Goal: Task Accomplishment & Management: Manage account settings

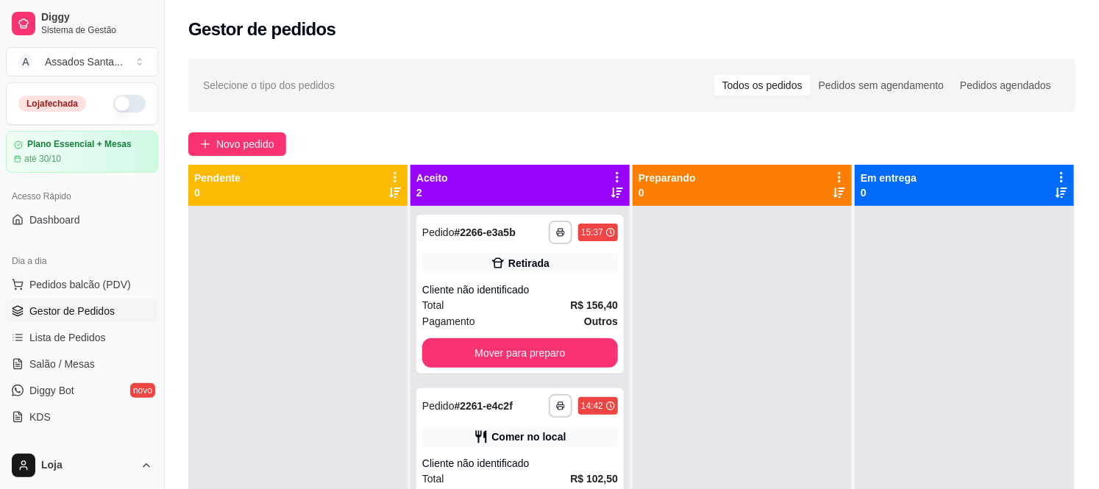
click at [6, 300] on link "Gestor de Pedidos" at bounding box center [82, 312] width 152 height 24
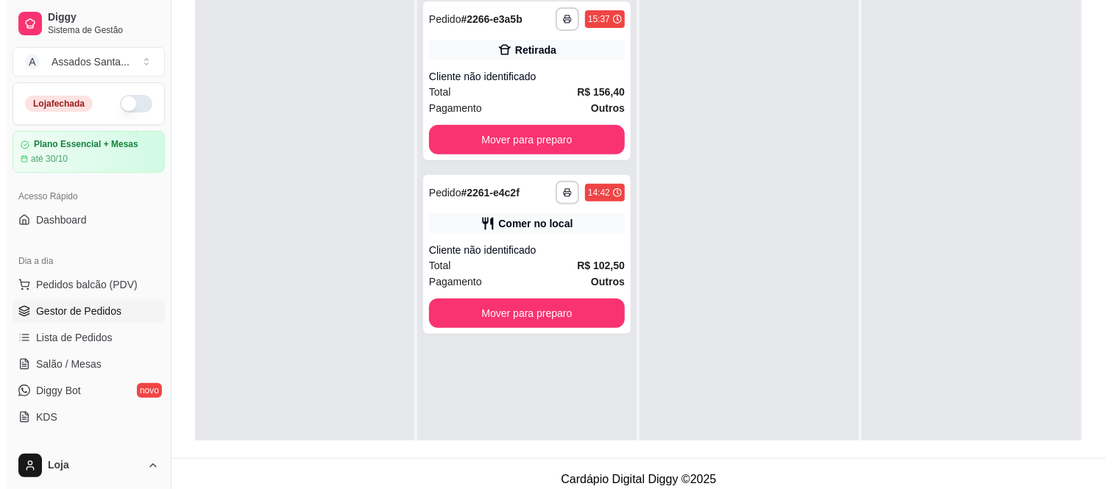
scroll to position [224, 0]
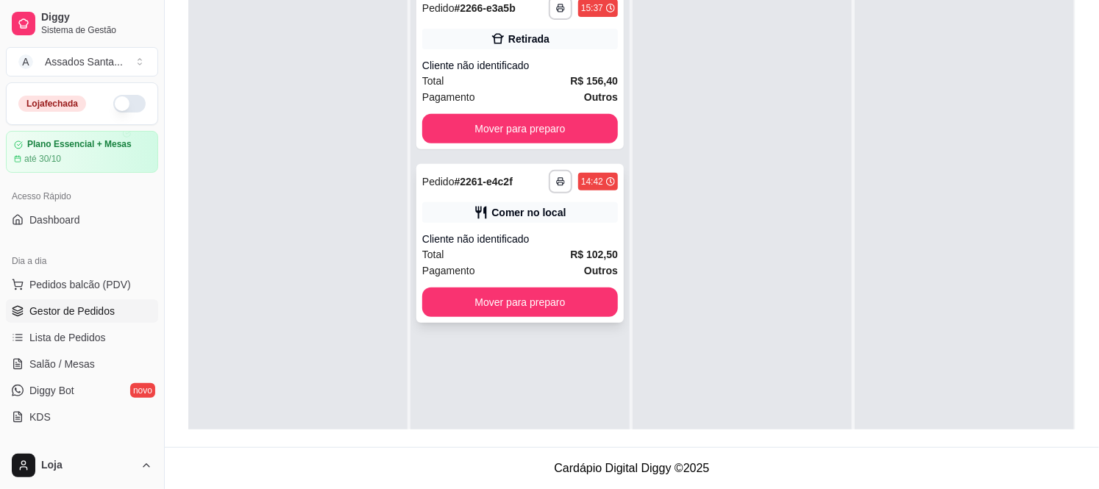
click at [509, 238] on div "Cliente não identificado" at bounding box center [520, 239] width 196 height 15
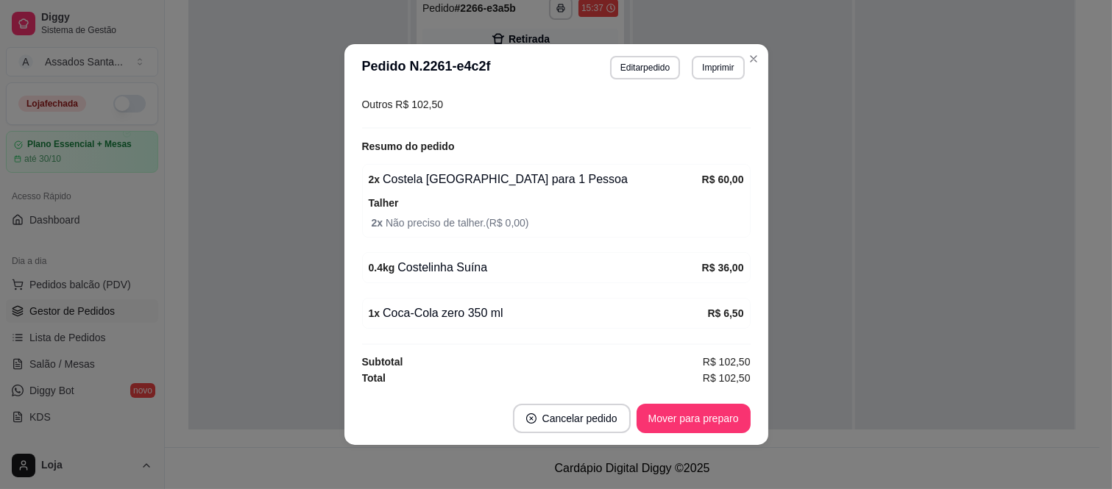
scroll to position [3, 0]
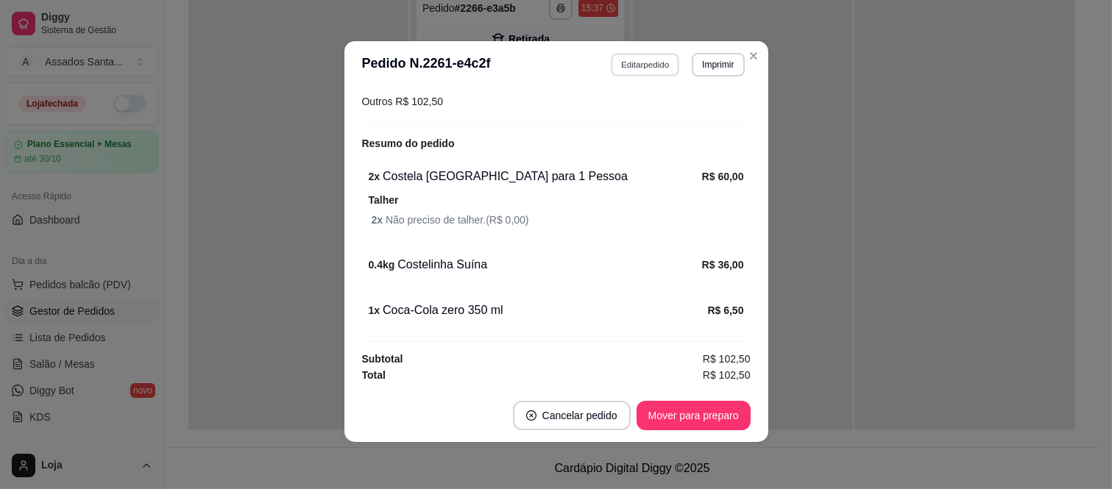
click at [637, 60] on button "Editar pedido" at bounding box center [645, 64] width 68 height 23
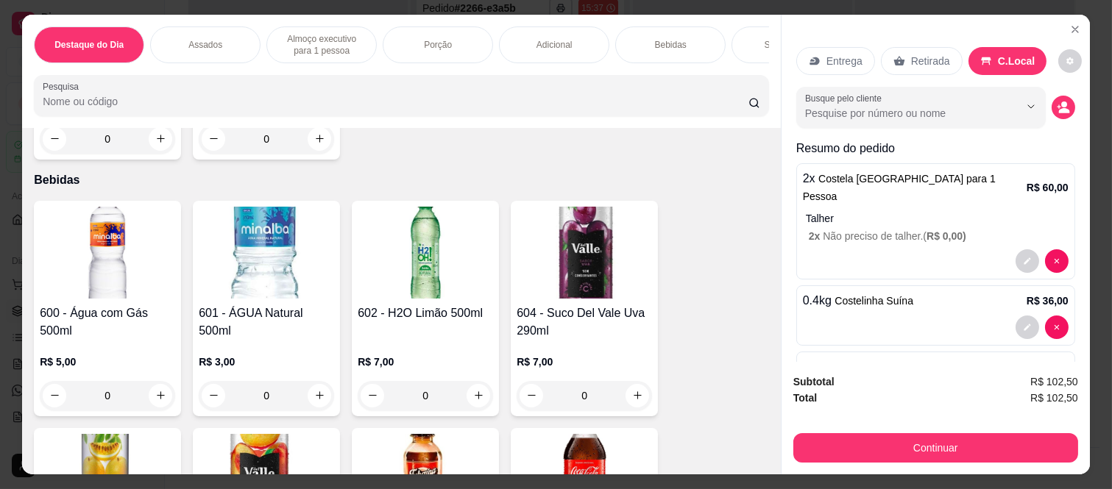
scroll to position [2616, 0]
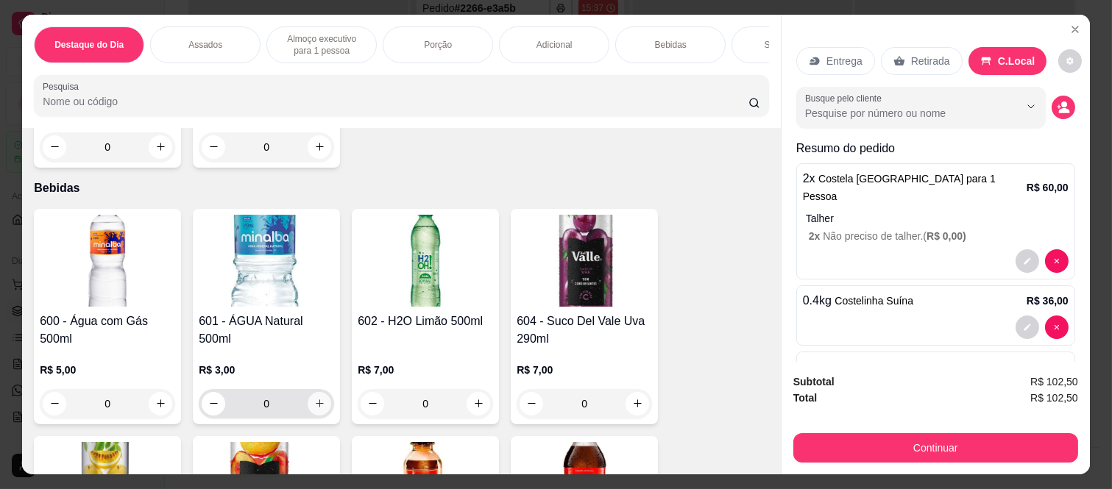
click at [310, 400] on button "increase-product-quantity" at bounding box center [320, 404] width 24 height 24
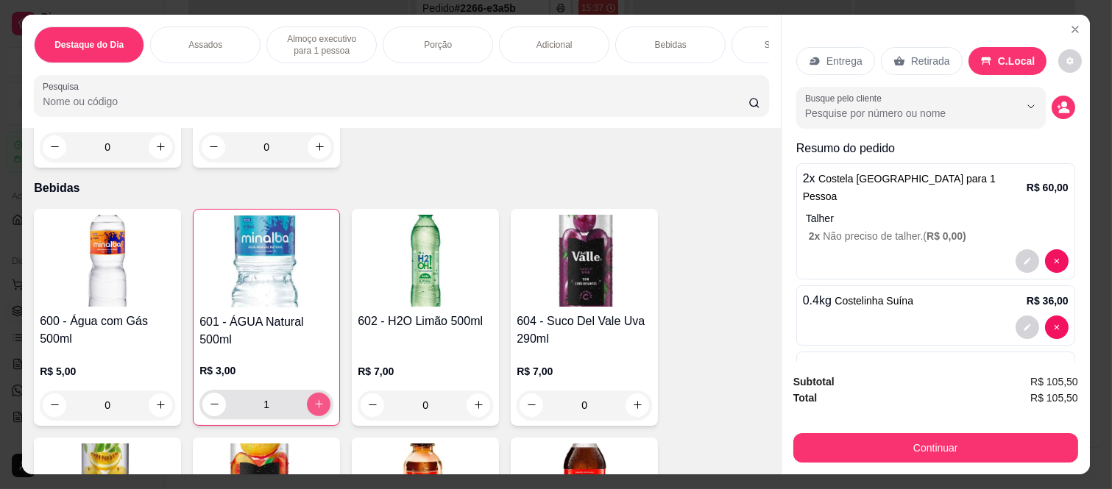
click at [310, 400] on button "increase-product-quantity" at bounding box center [319, 405] width 24 height 24
type input "3"
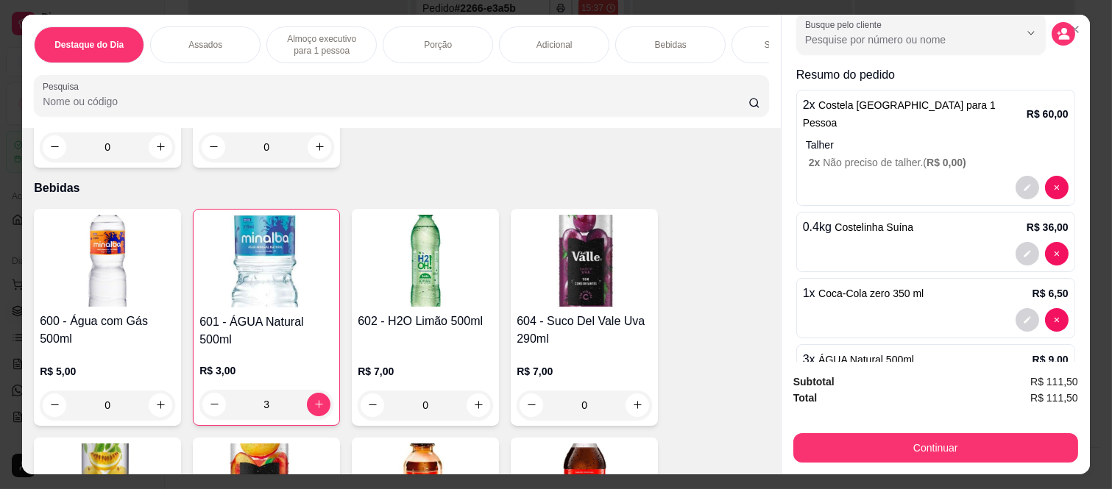
scroll to position [119, 0]
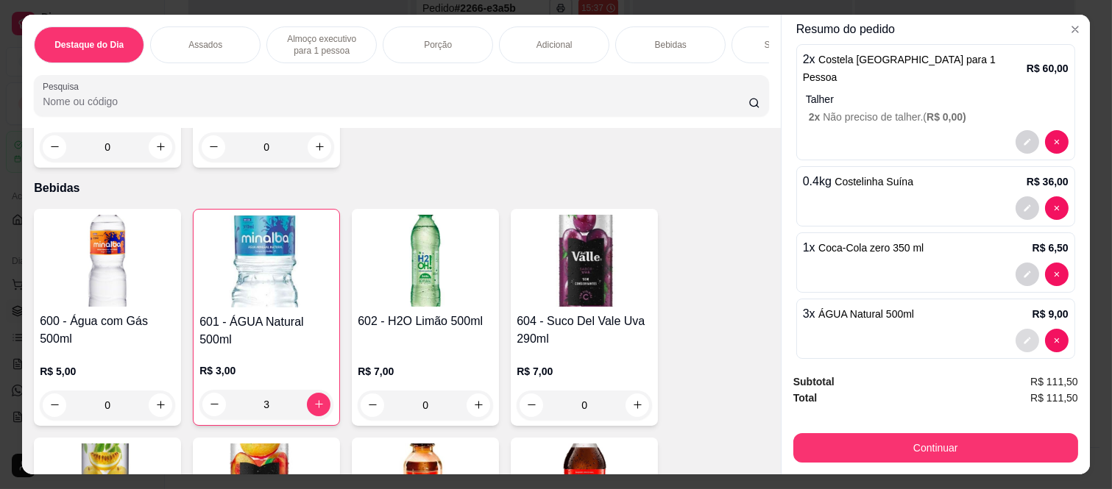
click at [1016, 329] on button "decrease-product-quantity" at bounding box center [1028, 341] width 24 height 24
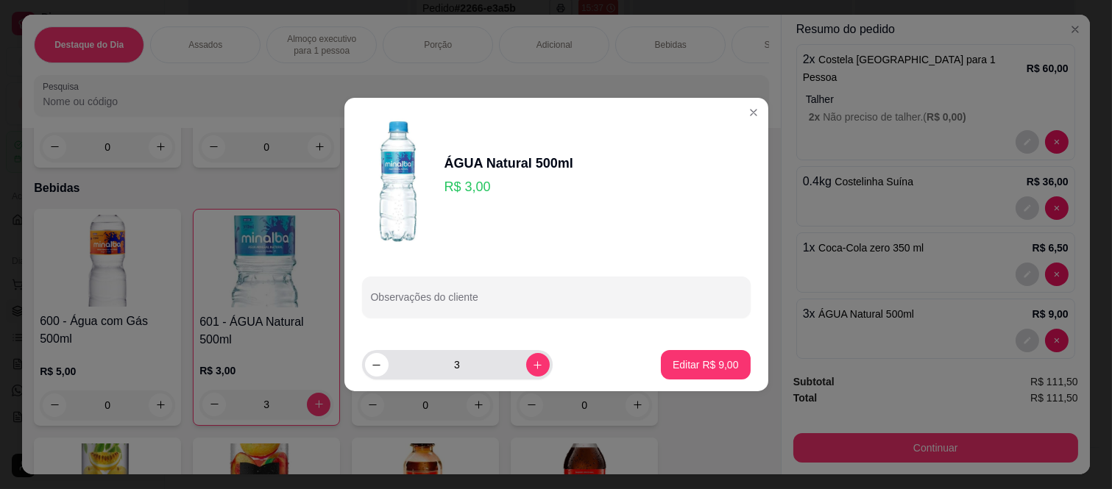
click at [380, 365] on icon "decrease-product-quantity" at bounding box center [376, 365] width 11 height 11
type input "2"
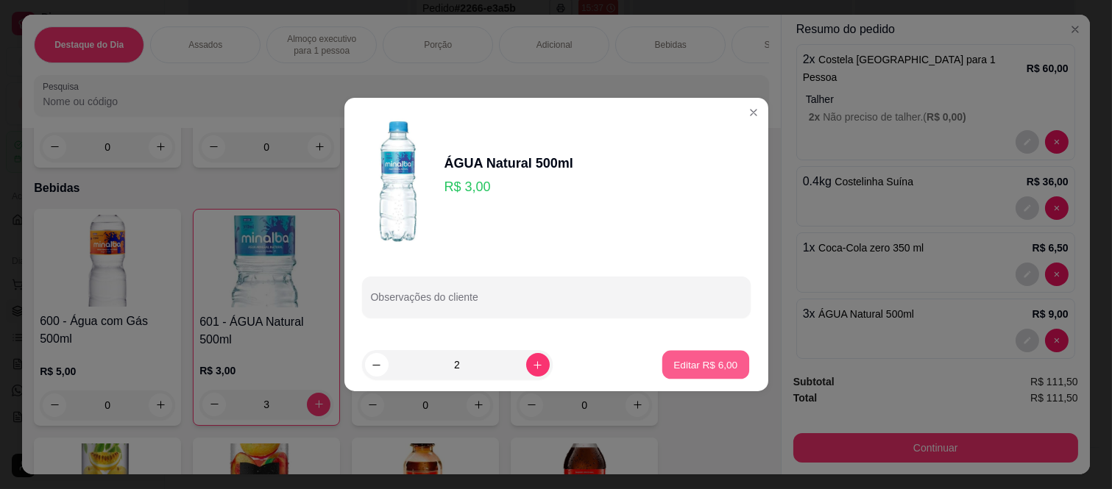
click at [708, 364] on p "Editar R$ 6,00" at bounding box center [705, 365] width 64 height 14
type input "2"
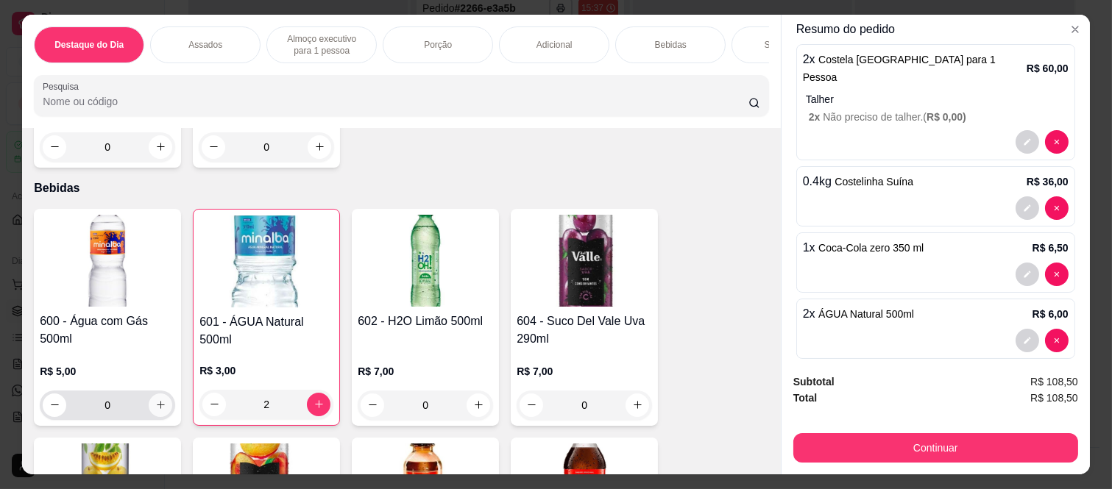
click at [149, 394] on button "increase-product-quantity" at bounding box center [161, 406] width 24 height 24
type input "1"
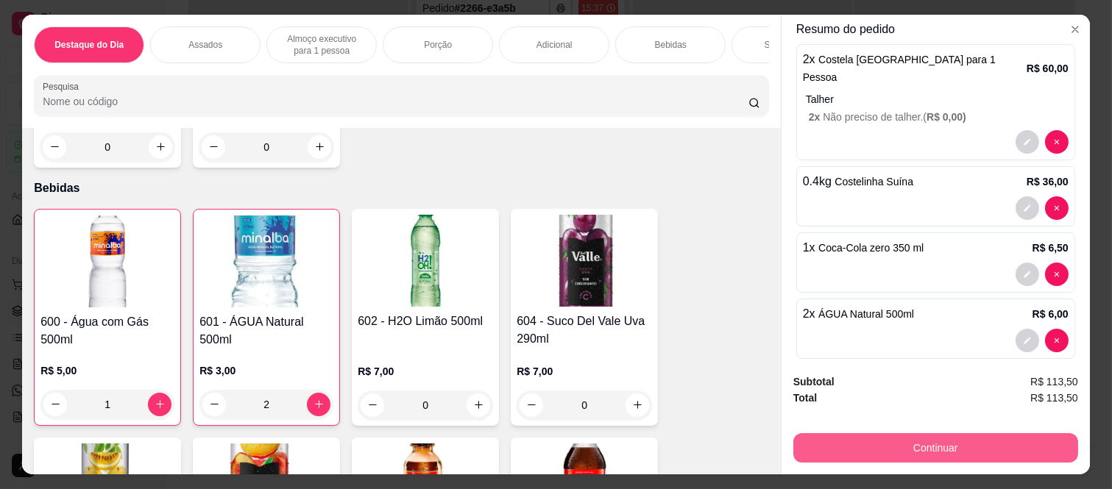
click at [867, 444] on button "Continuar" at bounding box center [935, 447] width 285 height 29
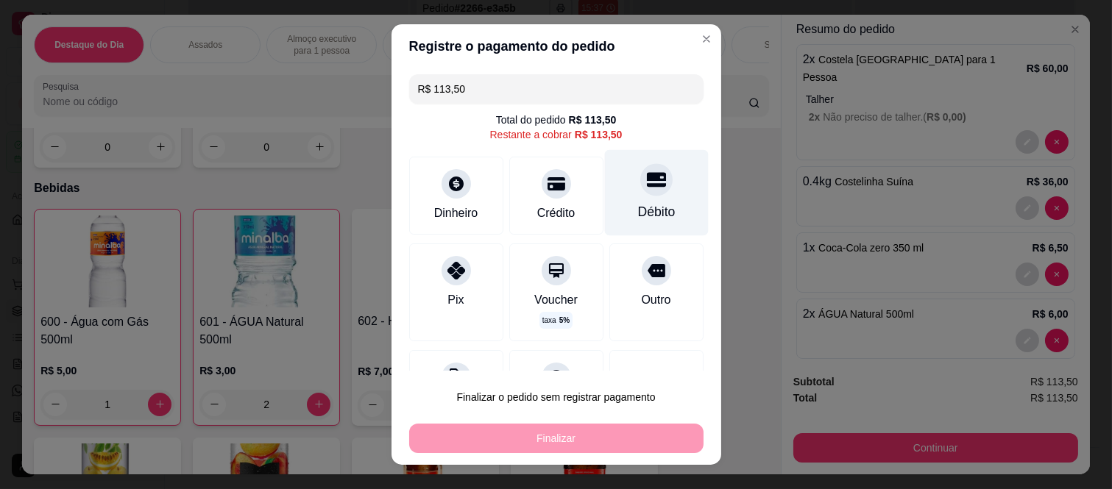
click at [646, 180] on icon at bounding box center [655, 180] width 19 height 15
type input "R$ 0,00"
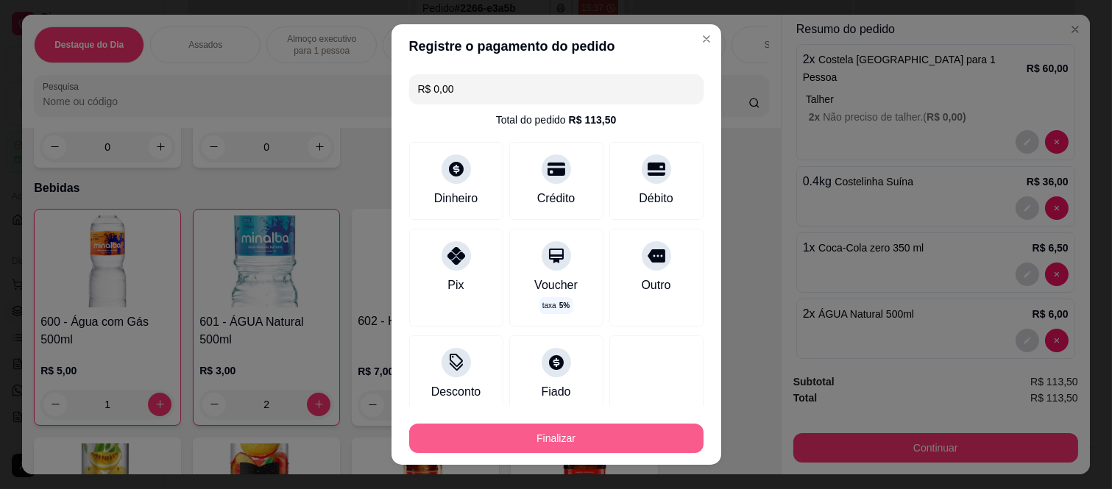
click at [570, 446] on button "Finalizar" at bounding box center [556, 438] width 294 height 29
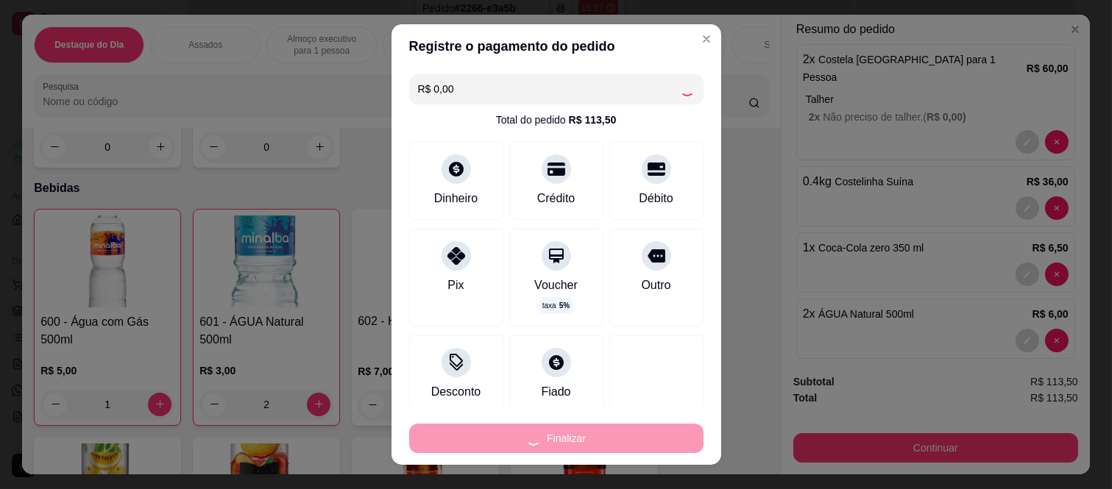
type input "0"
type input "-R$ 113,50"
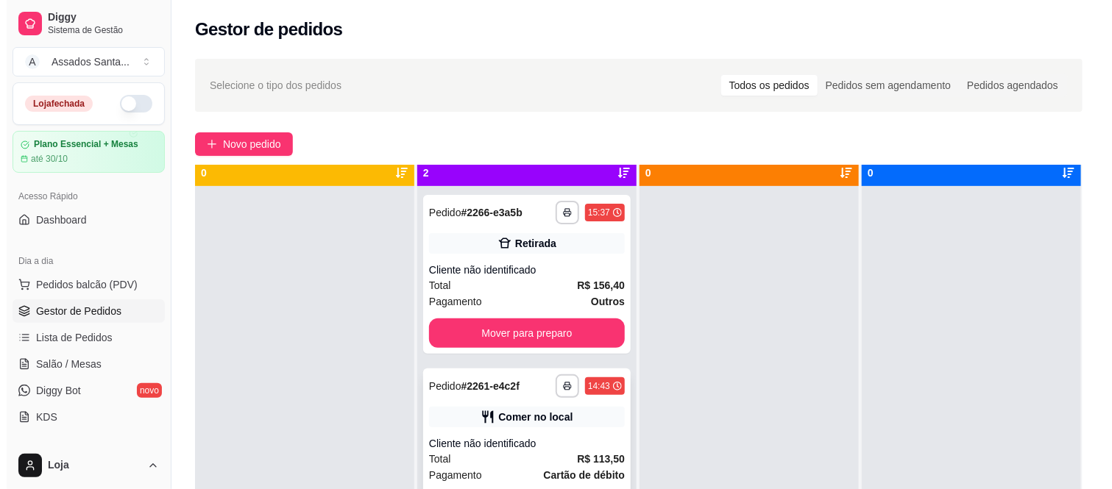
scroll to position [40, 0]
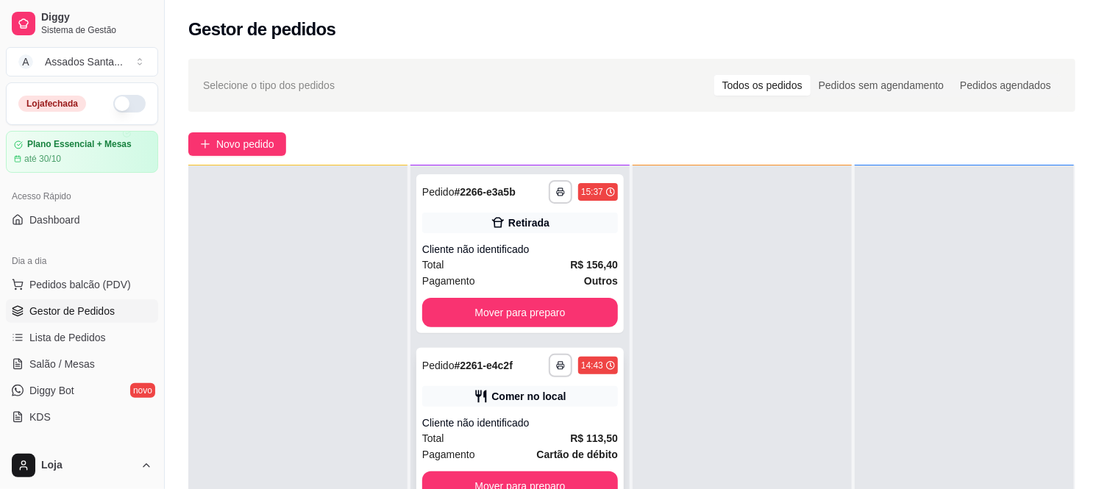
click at [492, 389] on div "Comer no local" at bounding box center [529, 396] width 74 height 15
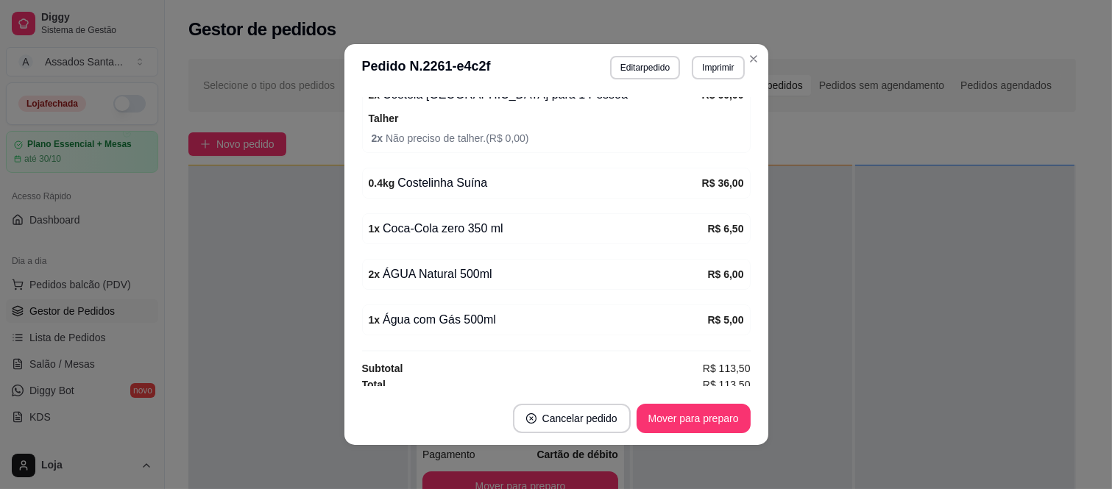
scroll to position [350, 0]
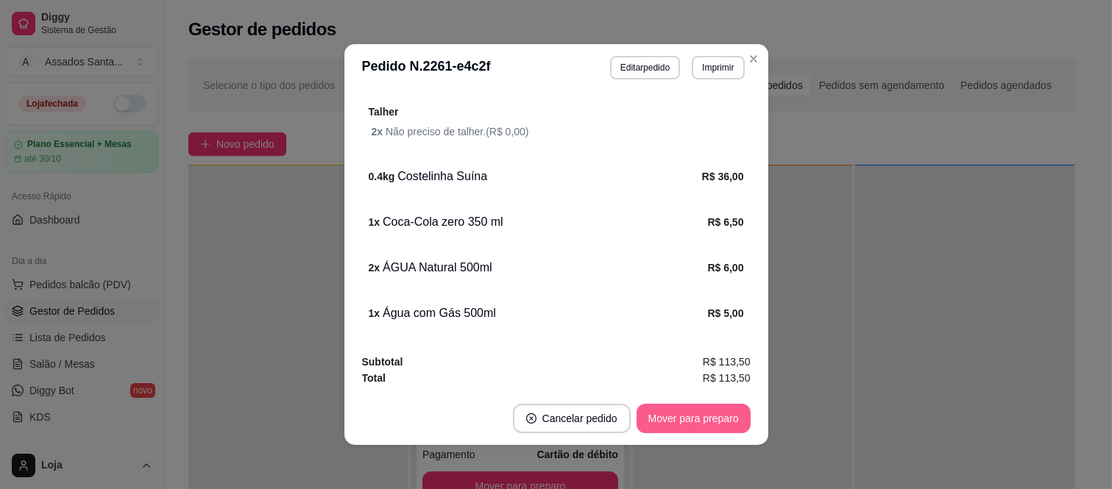
click at [692, 411] on button "Mover para preparo" at bounding box center [694, 418] width 114 height 29
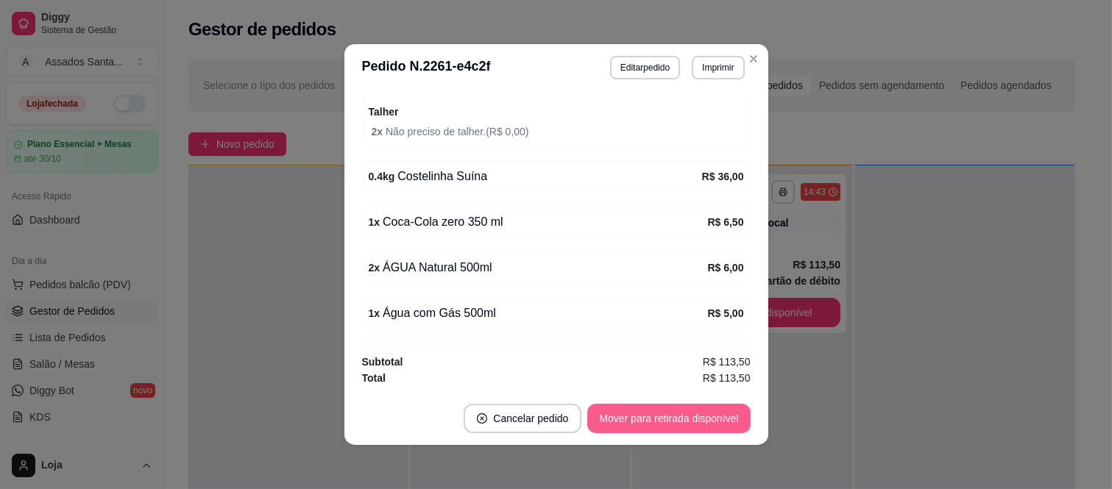
click at [694, 417] on button "Mover para retirada disponível" at bounding box center [668, 418] width 163 height 29
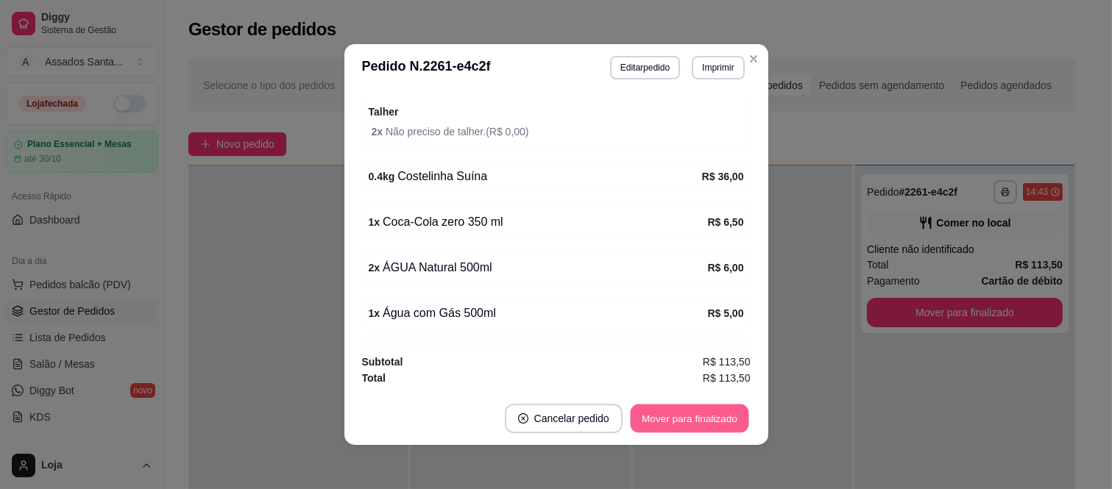
click at [694, 417] on button "Mover para finalizado" at bounding box center [689, 419] width 118 height 29
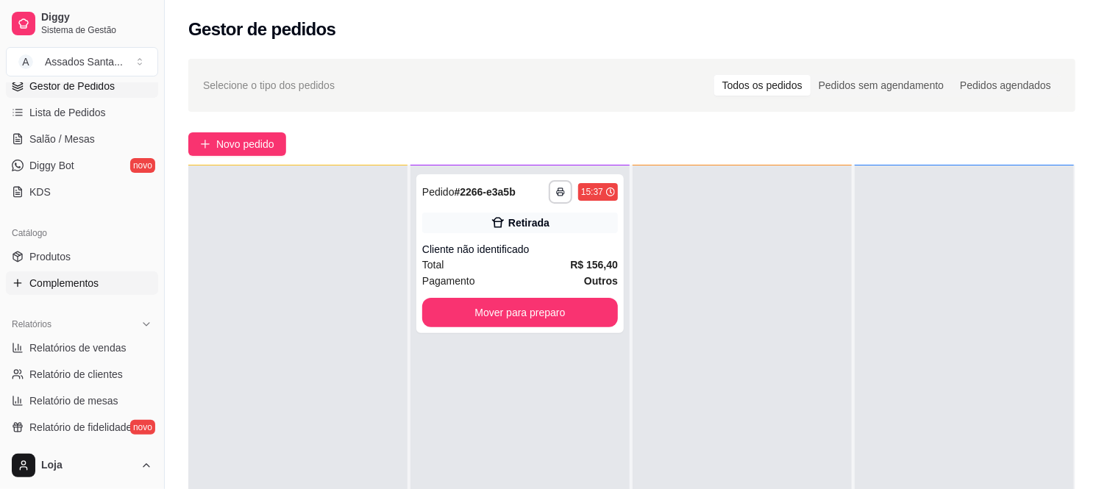
scroll to position [327, 0]
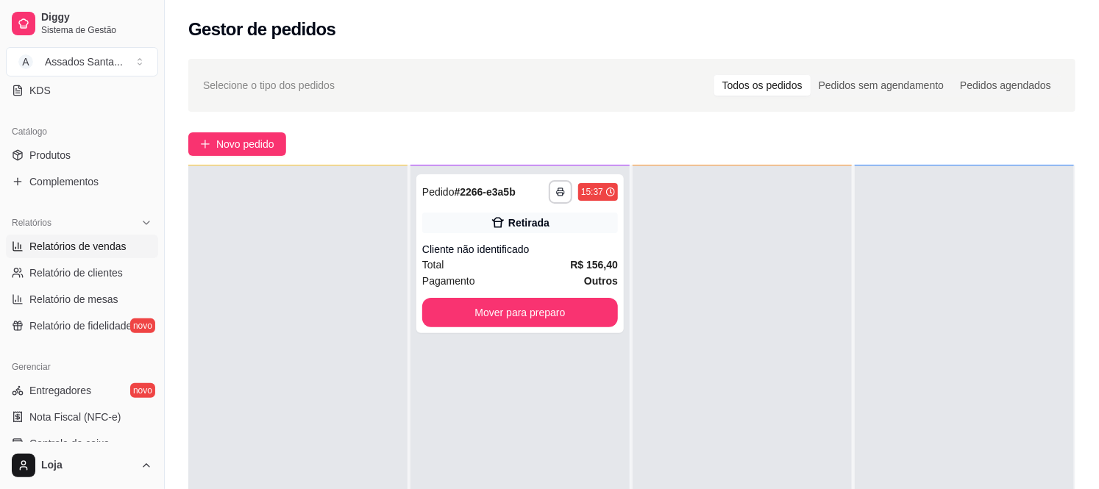
click at [88, 244] on span "Relatórios de vendas" at bounding box center [77, 246] width 97 height 15
select select "ALL"
select select "0"
